Goal: Information Seeking & Learning: Check status

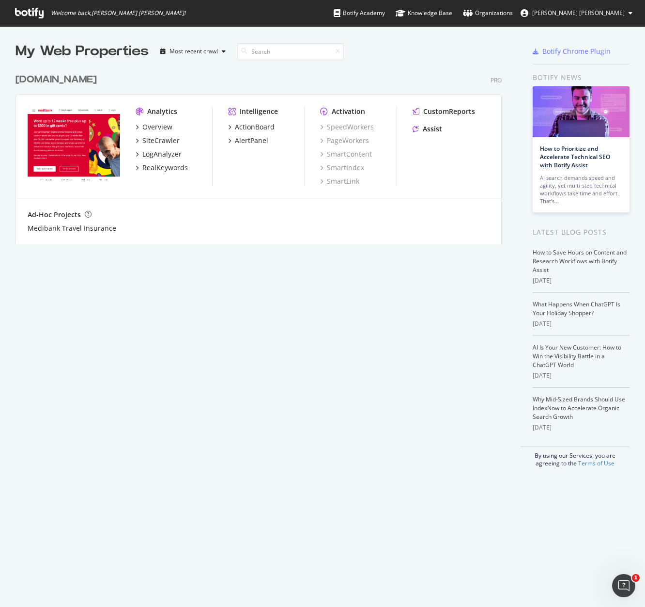
click at [606, 15] on span "[PERSON_NAME] [PERSON_NAME]" at bounding box center [579, 13] width 93 height 8
click at [136, 127] on icon "grid" at bounding box center [137, 127] width 3 height 5
